Goal: Complete application form: Complete application form

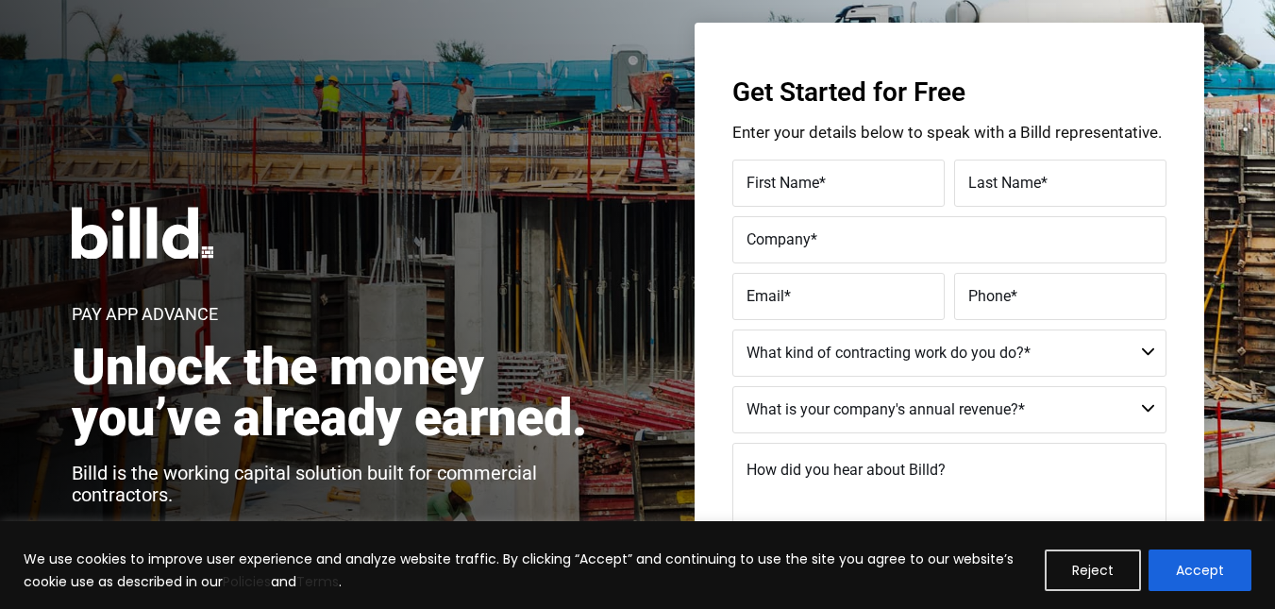
scroll to position [81, 0]
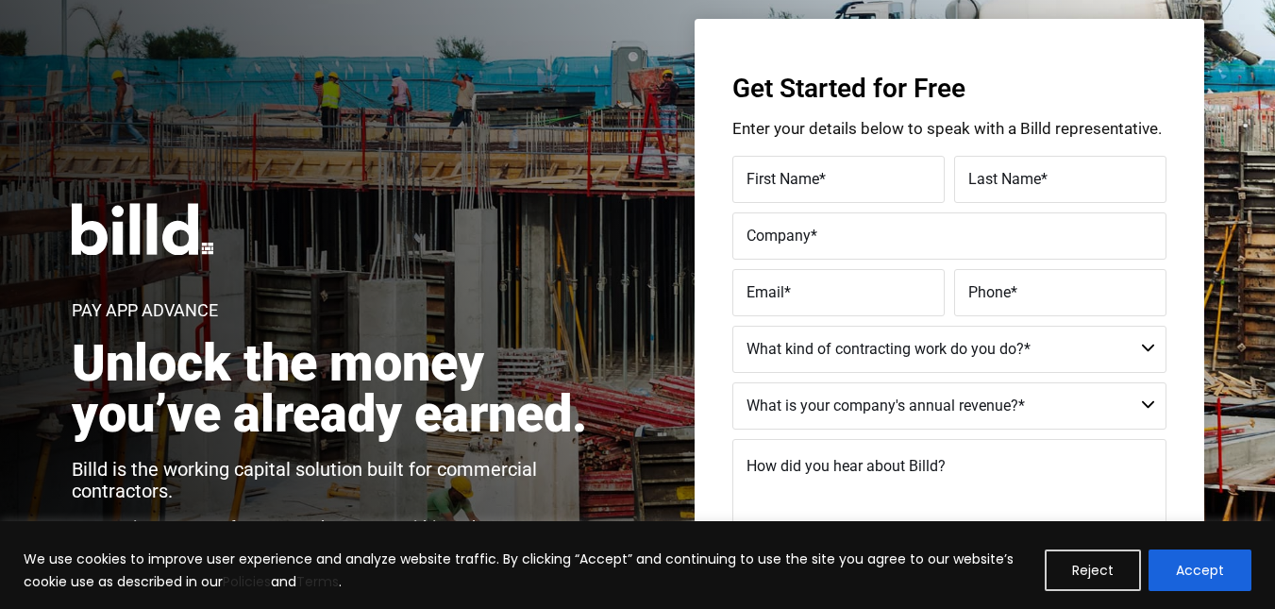
click at [839, 178] on label "First Name *" at bounding box center [838, 179] width 184 height 27
click at [839, 178] on input "First Name *" at bounding box center [838, 179] width 212 height 47
type input "[PERSON_NAME]"
click at [1065, 178] on label "Last Name *" at bounding box center [1060, 179] width 184 height 27
click at [1065, 178] on input "Last Name *" at bounding box center [1060, 179] width 212 height 47
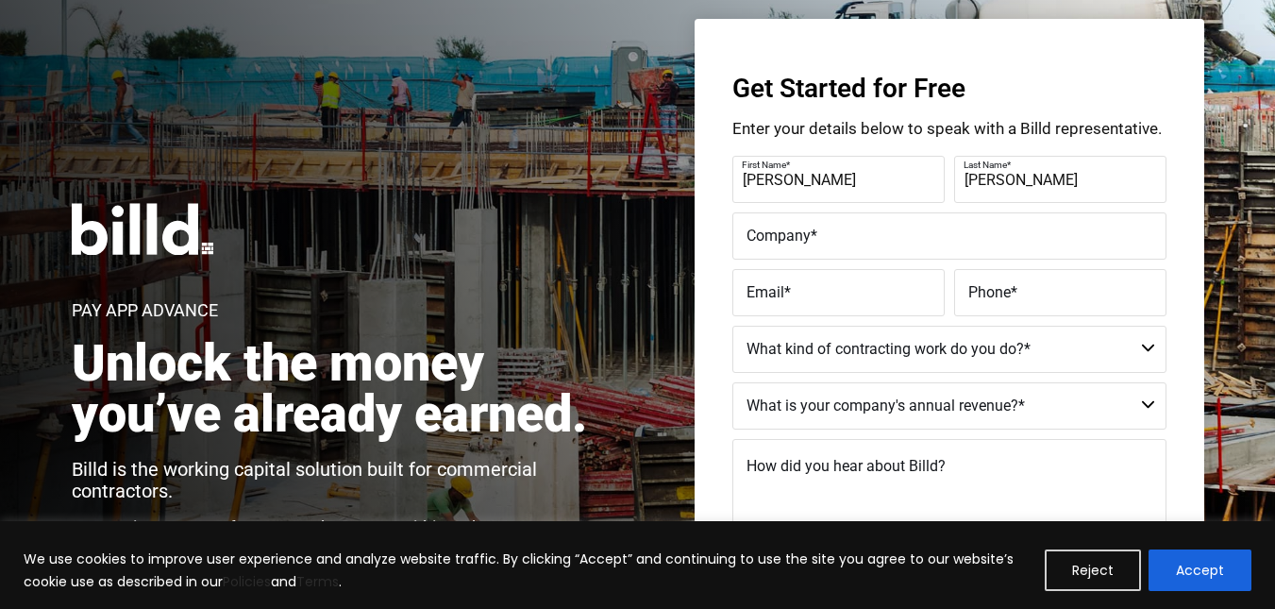
type input "[PERSON_NAME]"
type input "Living Produce"
type input "[EMAIL_ADDRESS][DOMAIN_NAME]"
type input "[PHONE_NUMBER]"
click at [750, 178] on label "First Name *" at bounding box center [836, 165] width 189 height 27
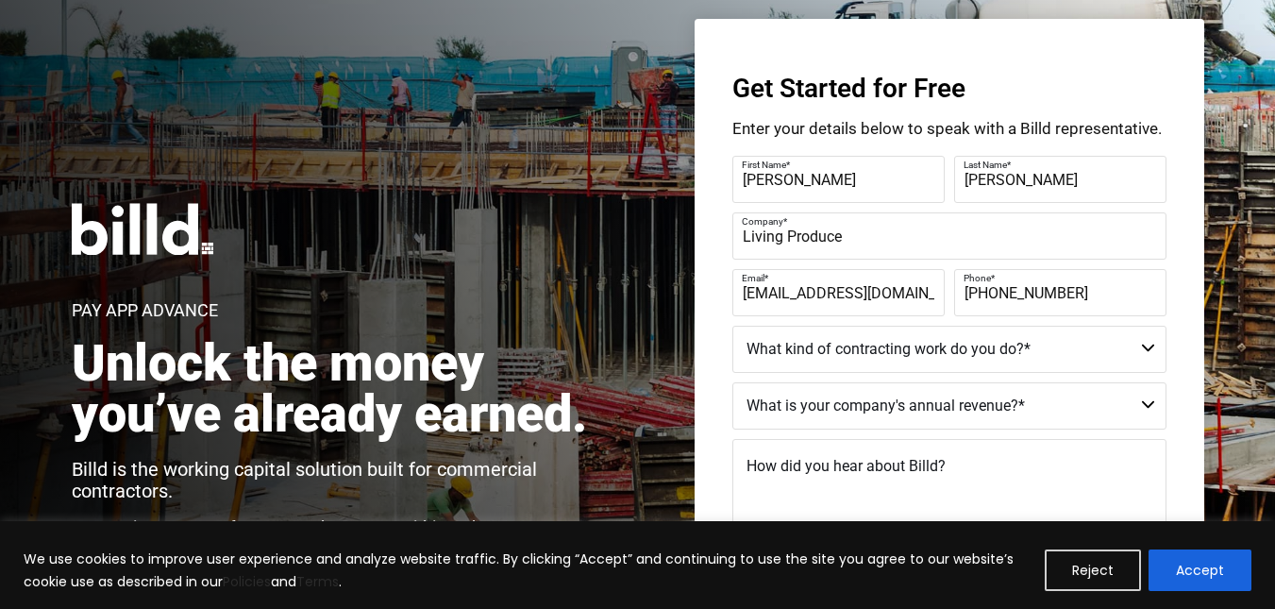
click at [750, 178] on input "[PERSON_NAME]" at bounding box center [838, 179] width 212 height 47
type input "[PERSON_NAME]"
click at [1146, 350] on select "Commercial Commercial and Residential Residential Not a Contractor" at bounding box center [949, 349] width 434 height 47
select select "Commercial"
click at [732, 326] on select "Commercial Commercial and Residential Residential Not a Contractor" at bounding box center [949, 349] width 434 height 47
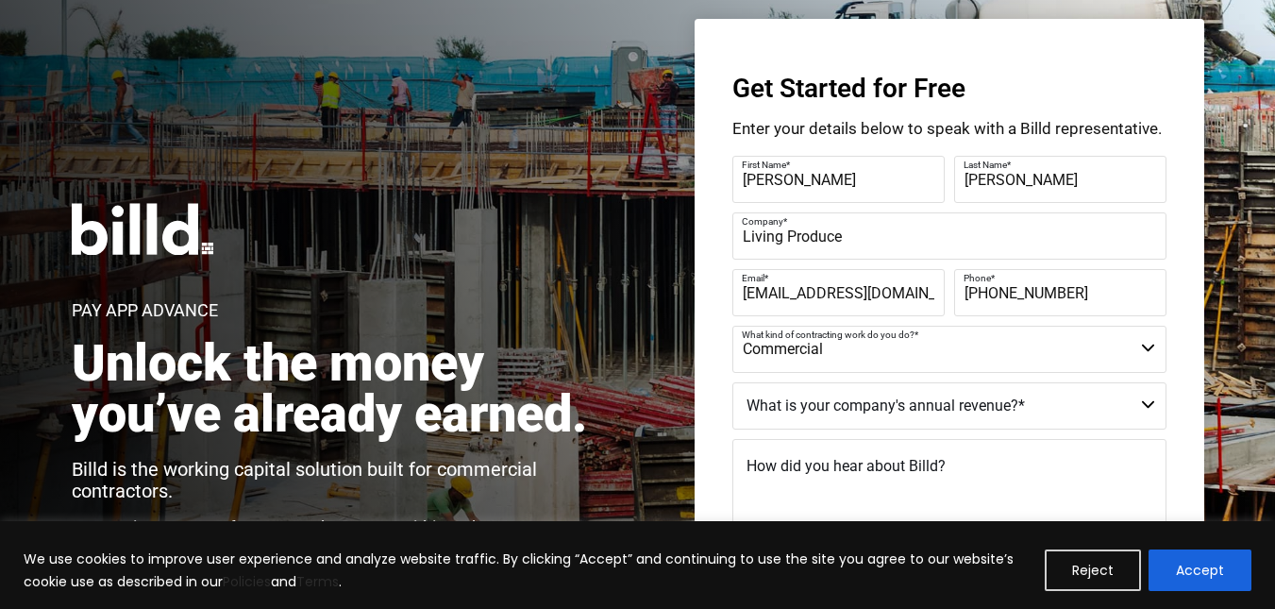
click at [1145, 408] on select "$40M + $25M - $40M $8M - $25M $4M - $8M $2M - $4M $1M - $2M Less than $1M" at bounding box center [949, 405] width 434 height 47
select select "Less than $1M"
click at [732, 382] on select "$40M + $25M - $40M $8M - $25M $4M - $8M $2M - $4M $1M - $2M Less than $1M" at bounding box center [949, 405] width 434 height 47
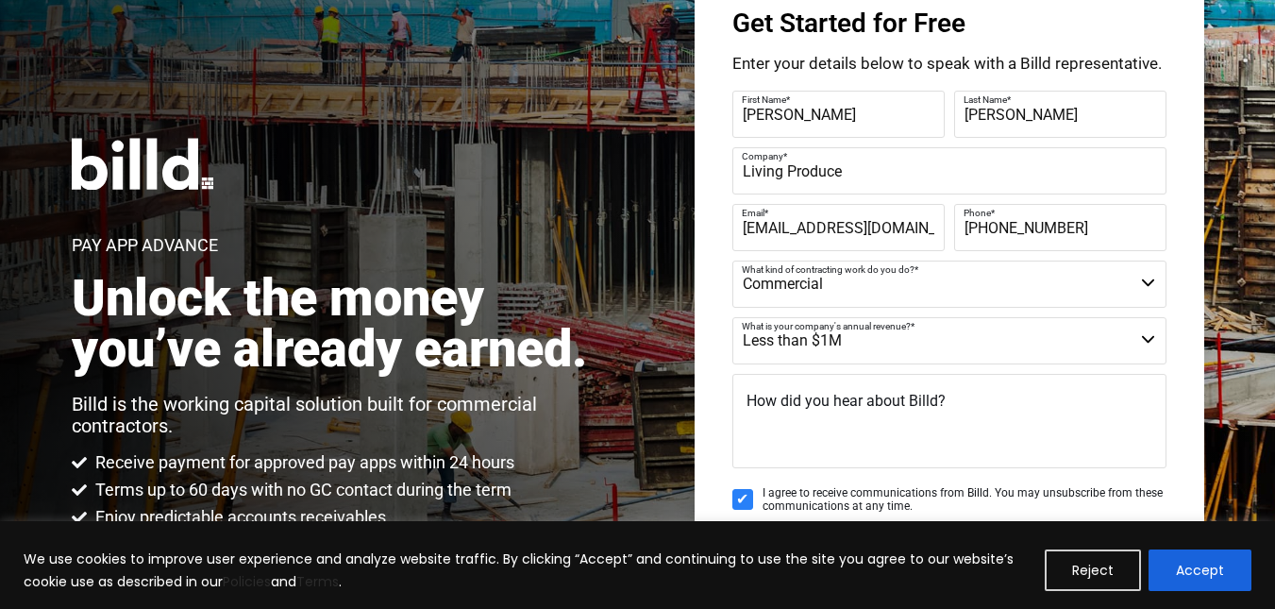
scroll to position [147, 0]
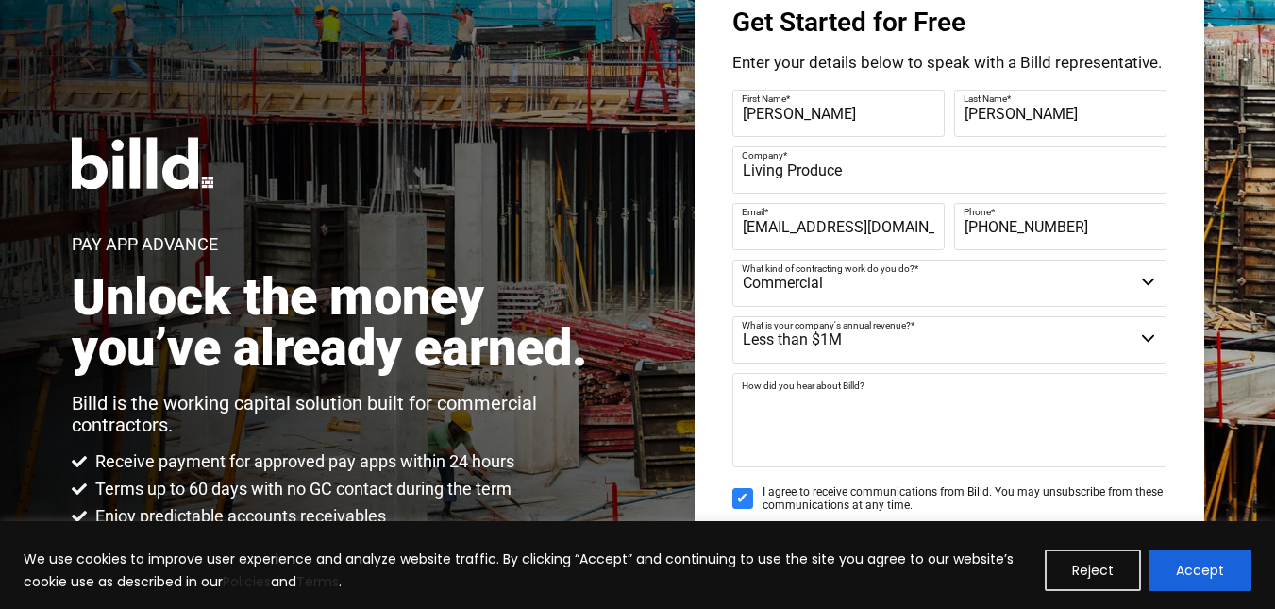
click at [995, 453] on textarea "How did you hear about Billd?" at bounding box center [949, 420] width 434 height 94
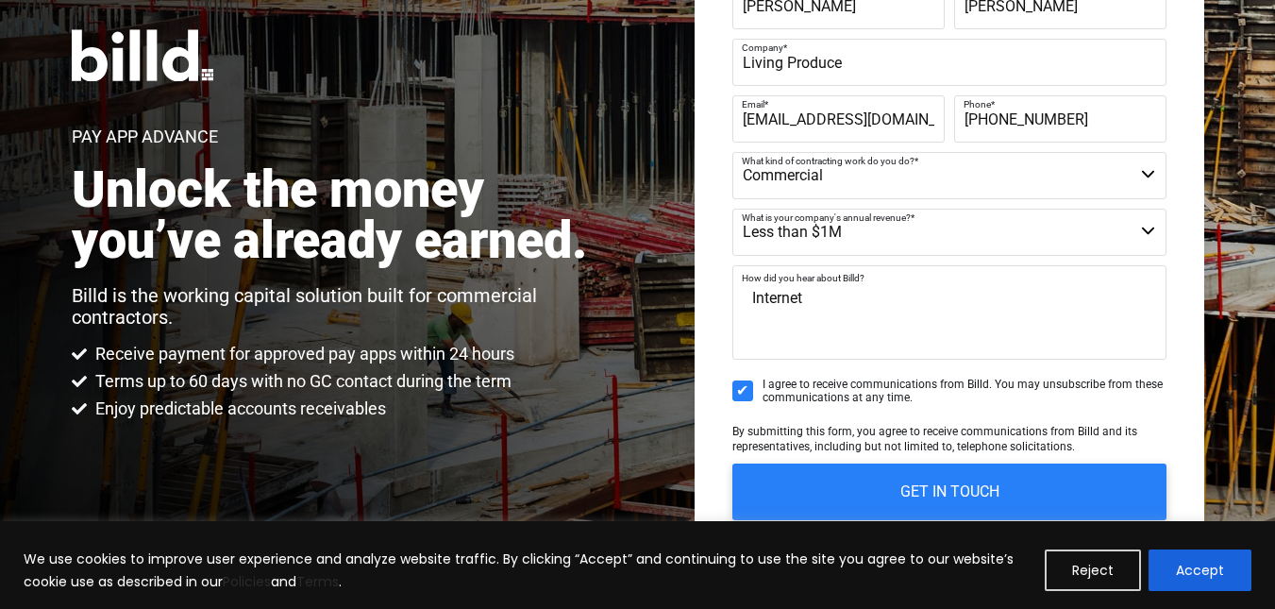
scroll to position [257, 0]
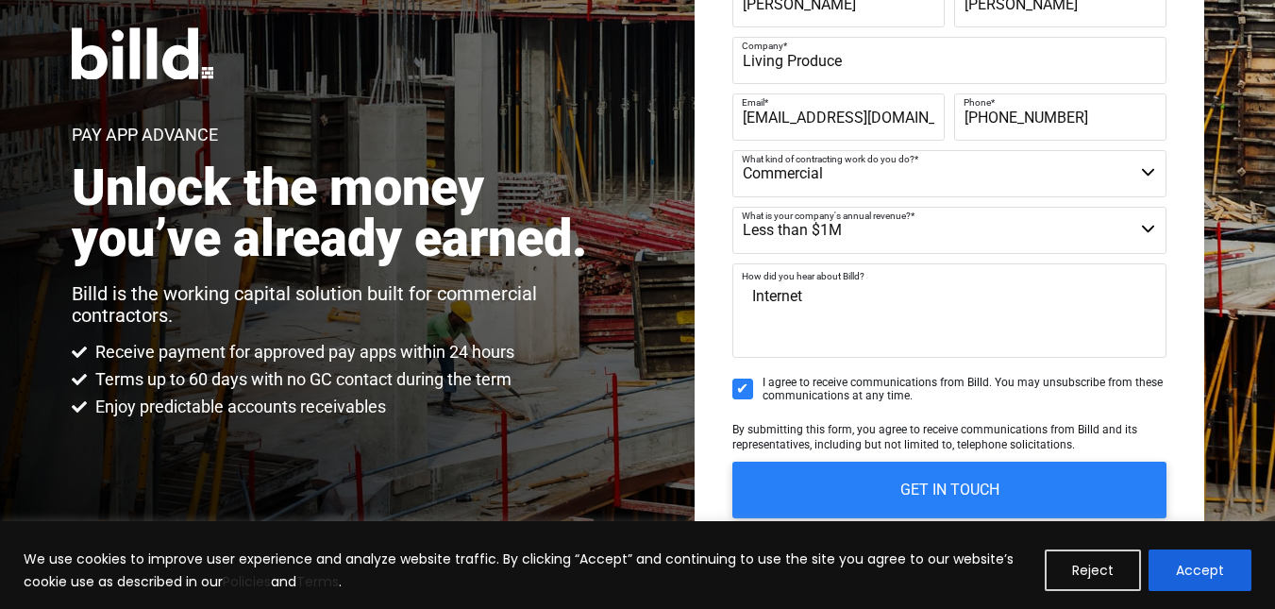
type textarea "Internet"
click at [738, 387] on input "I agree to receive communications from Billd. You may unsubscribe from these co…" at bounding box center [742, 388] width 21 height 21
checkbox input "false"
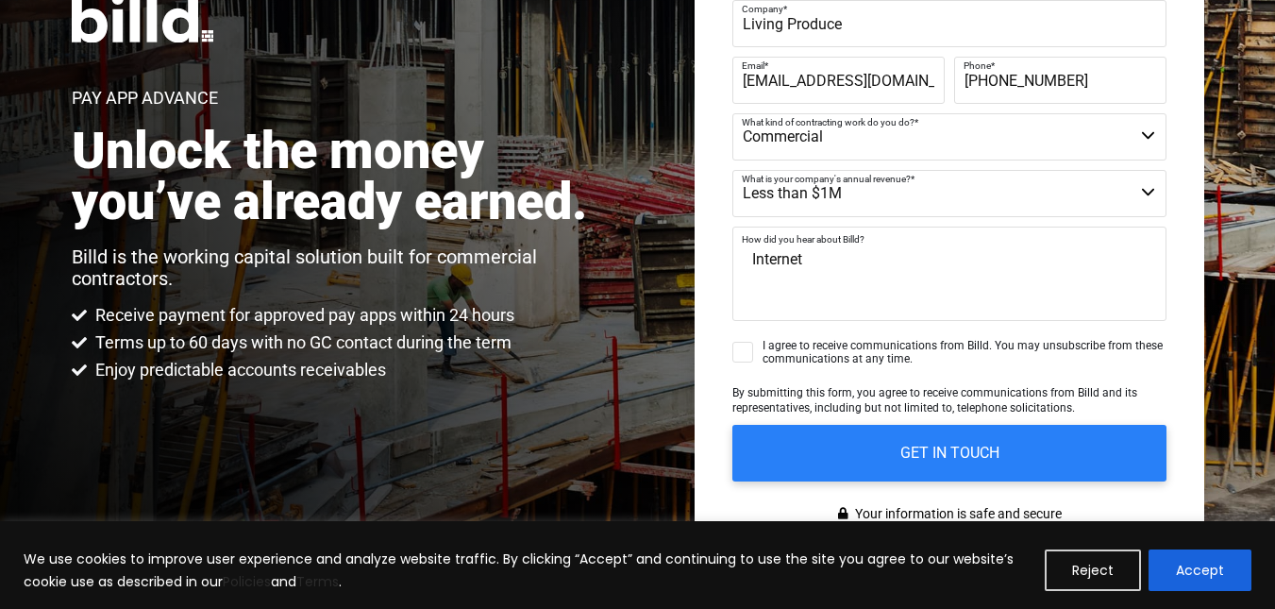
scroll to position [301, 0]
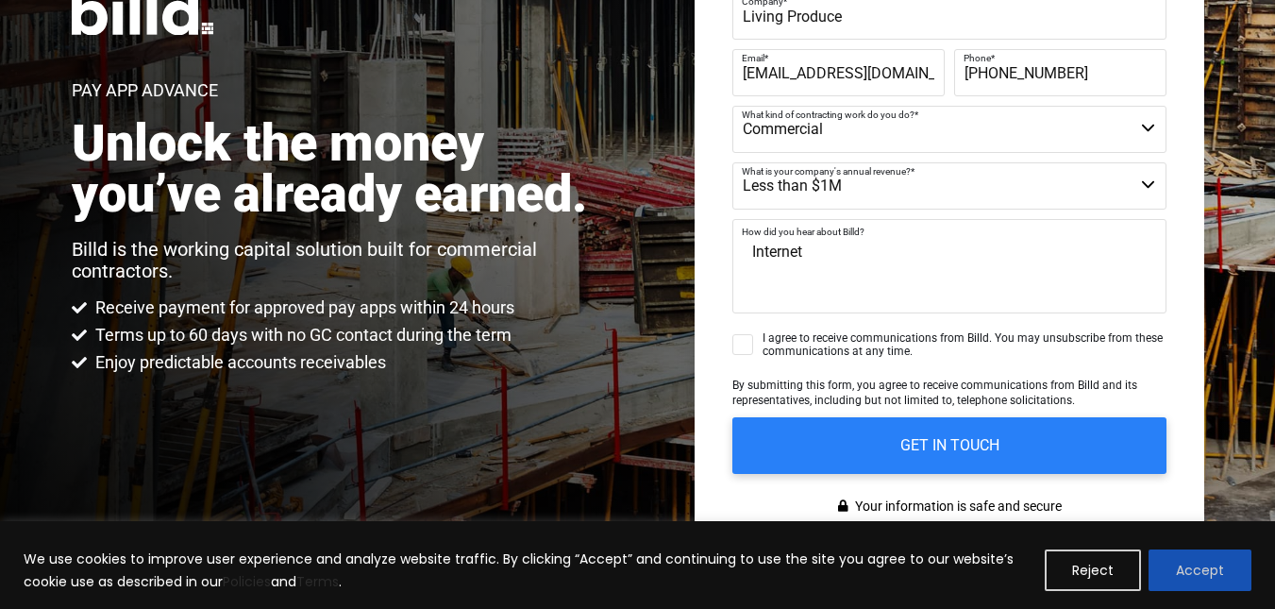
click at [1207, 574] on button "Accept" at bounding box center [1199, 570] width 103 height 42
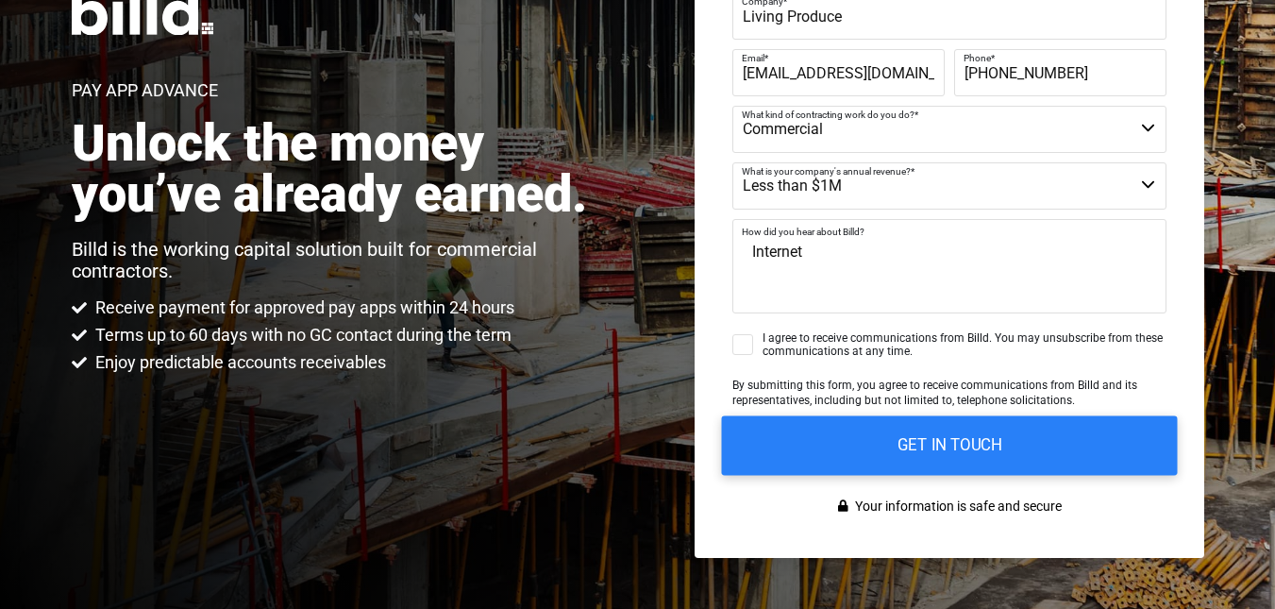
click at [1041, 473] on input "GET IN TOUCH" at bounding box center [949, 444] width 456 height 59
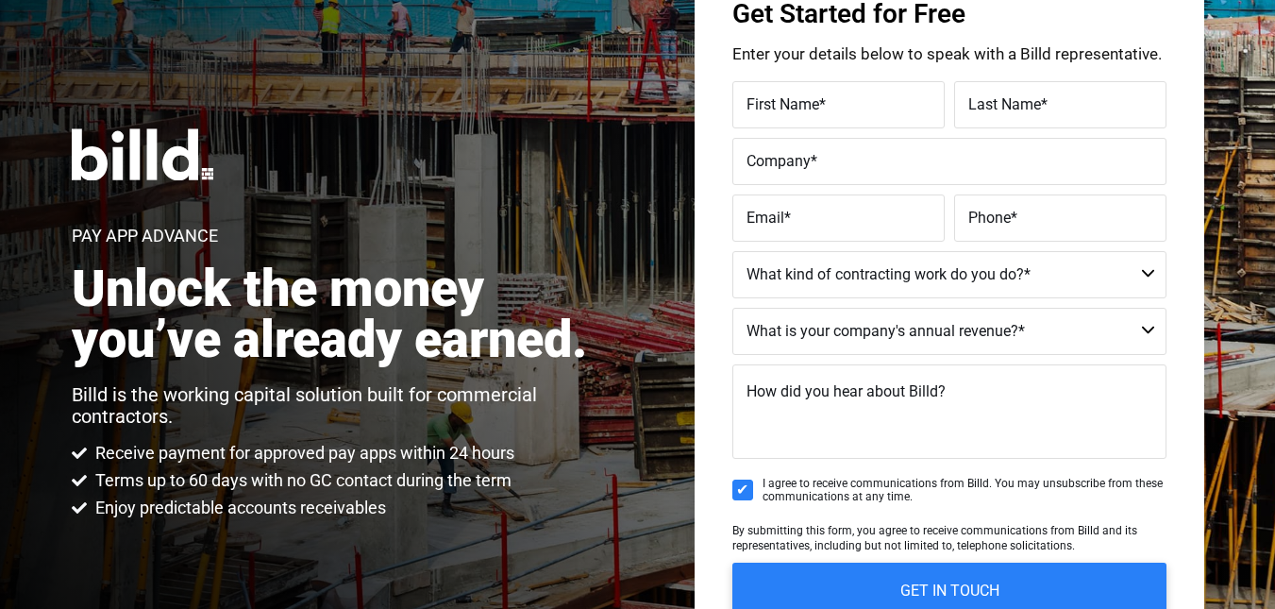
scroll to position [151, 0]
